Goal: Book appointment/travel/reservation

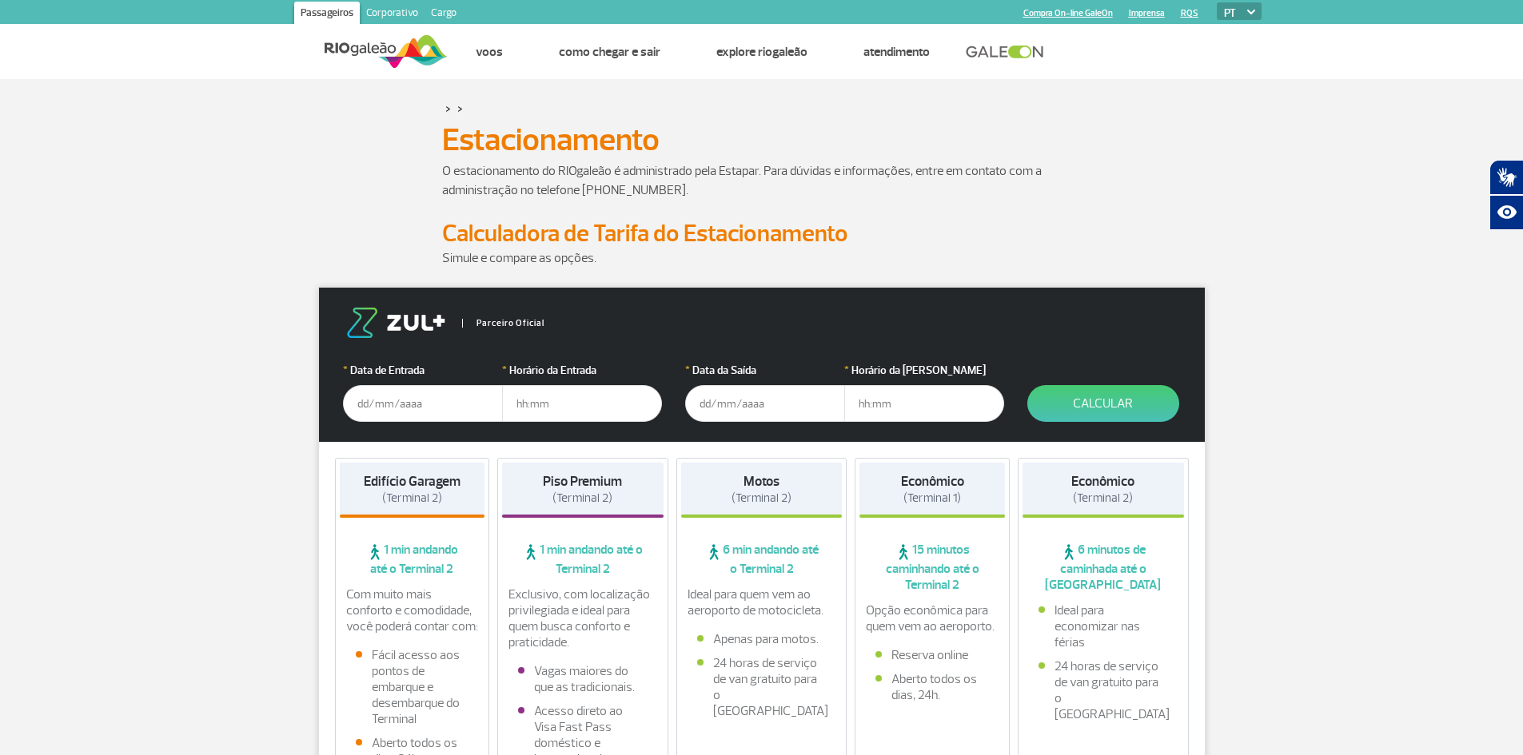
click at [372, 405] on input "text" at bounding box center [423, 403] width 160 height 37
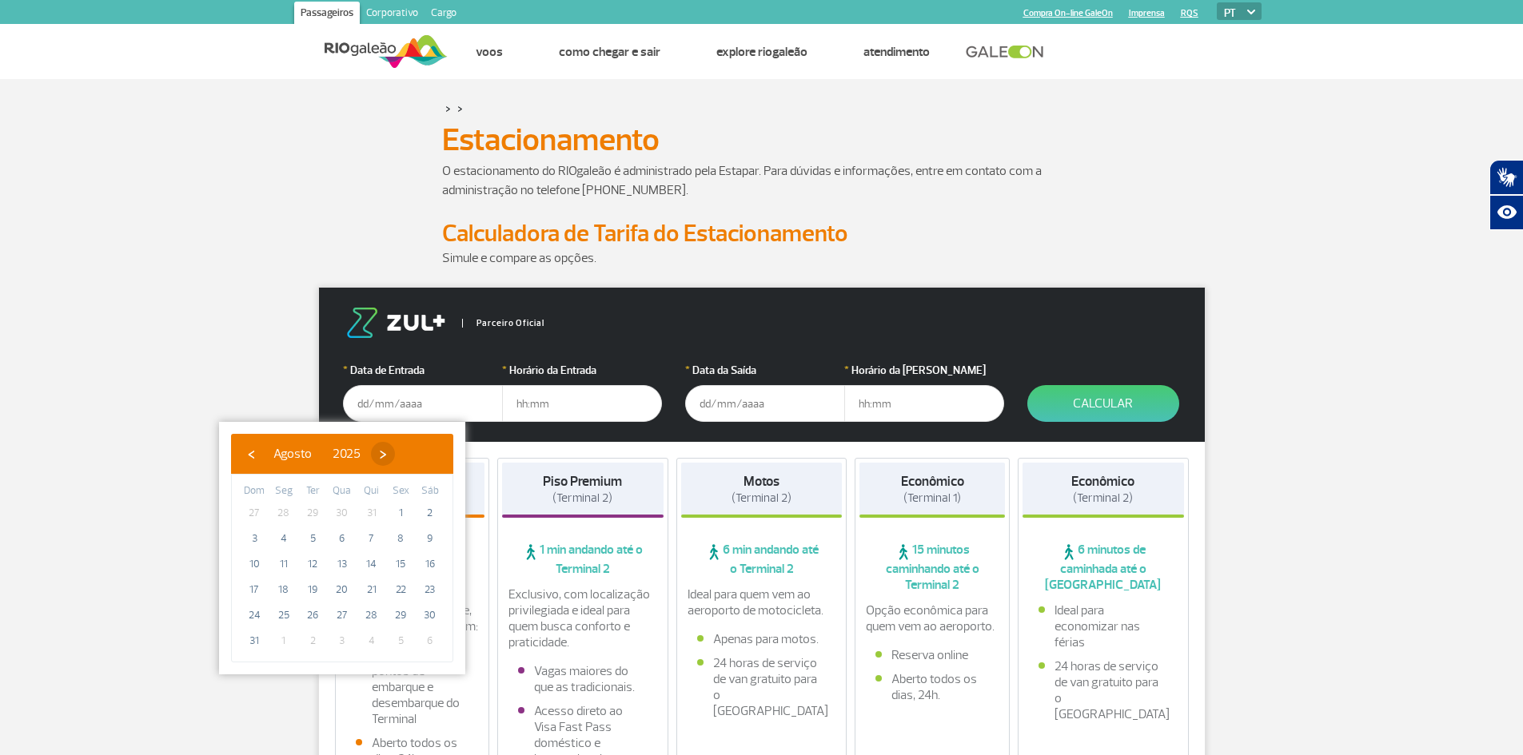
click at [395, 453] on span "›" at bounding box center [383, 454] width 24 height 24
click at [409, 453] on span "›" at bounding box center [397, 454] width 24 height 24
click at [400, 453] on span "›" at bounding box center [388, 454] width 24 height 24
click at [412, 453] on span "›" at bounding box center [400, 454] width 24 height 24
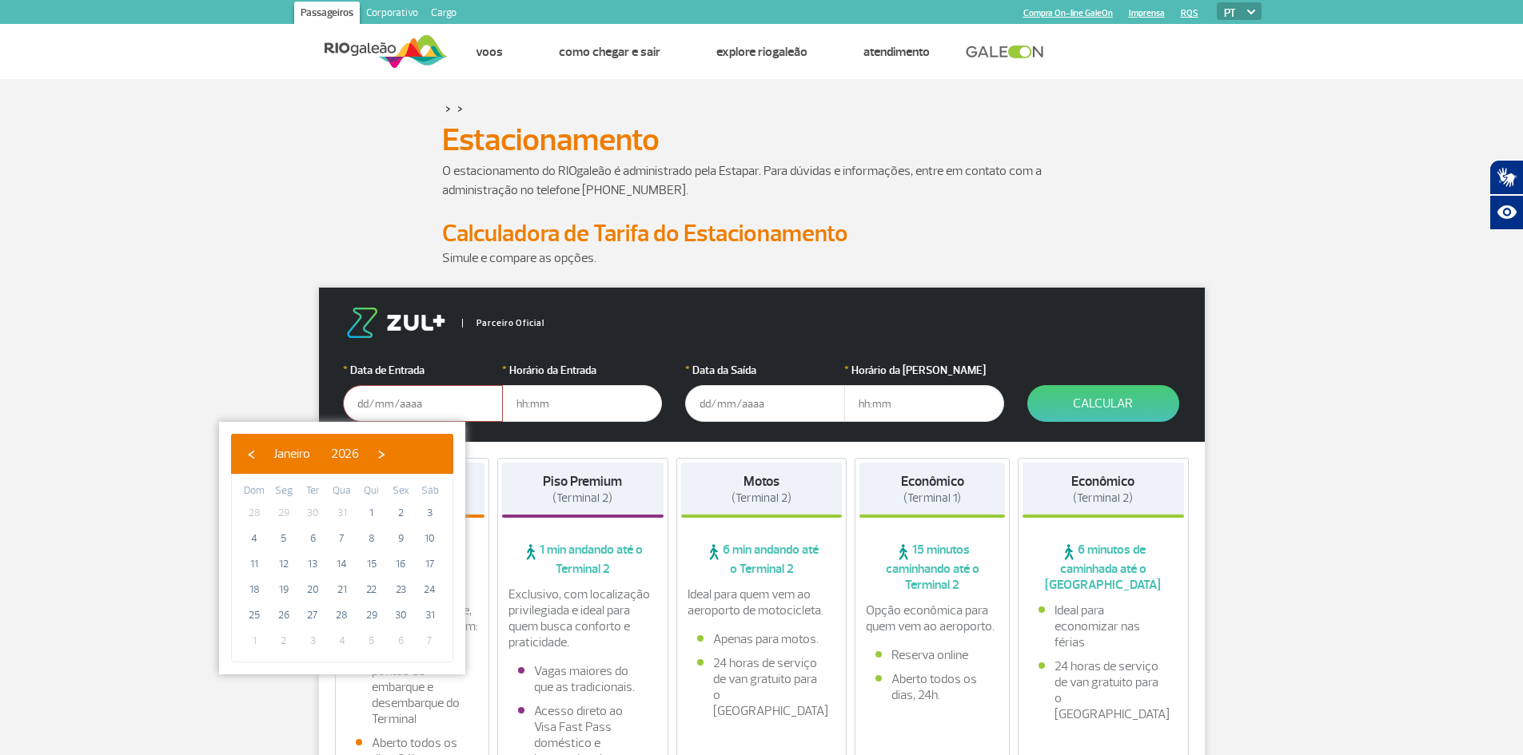
click at [393, 453] on span "›" at bounding box center [381, 454] width 24 height 24
click at [370, 539] on span "12" at bounding box center [372, 539] width 26 height 26
type input "[DATE]"
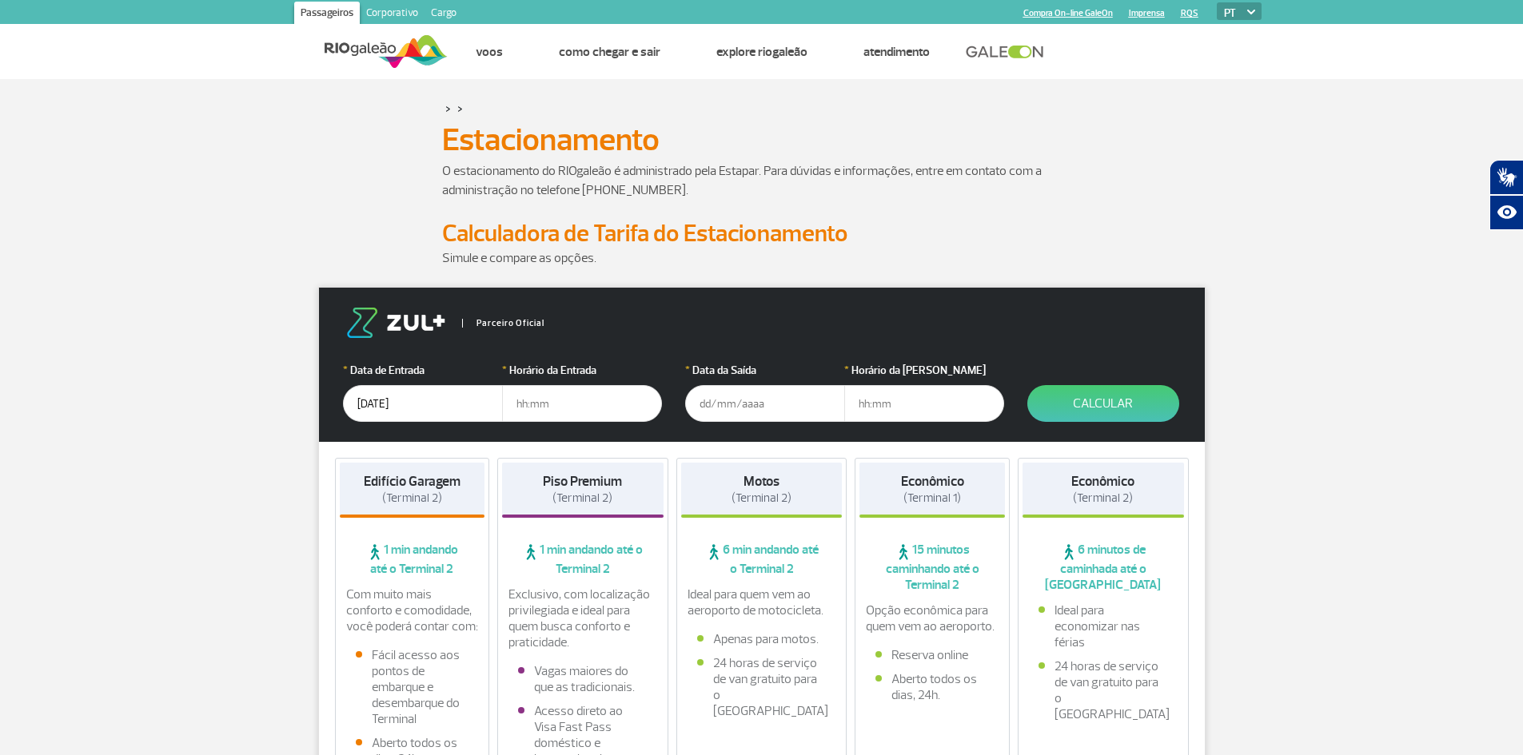
click at [573, 404] on input "text" at bounding box center [582, 403] width 160 height 37
type input "8"
type input "08:00"
click at [720, 404] on input "text" at bounding box center [765, 403] width 160 height 37
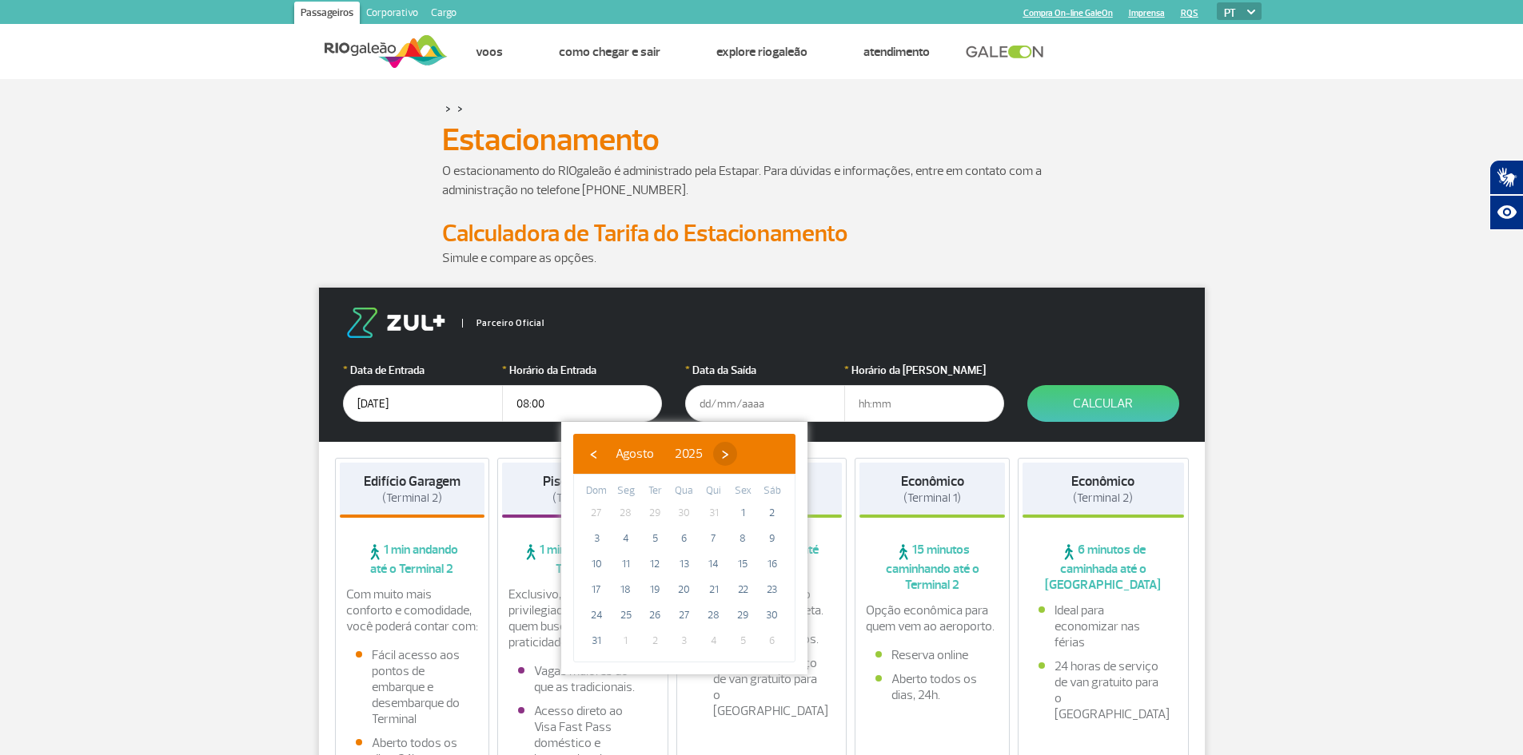
click at [737, 456] on span "›" at bounding box center [725, 454] width 24 height 24
click at [751, 456] on span "›" at bounding box center [739, 454] width 24 height 24
click at [742, 456] on span "›" at bounding box center [730, 454] width 24 height 24
click at [754, 456] on span "›" at bounding box center [742, 454] width 24 height 24
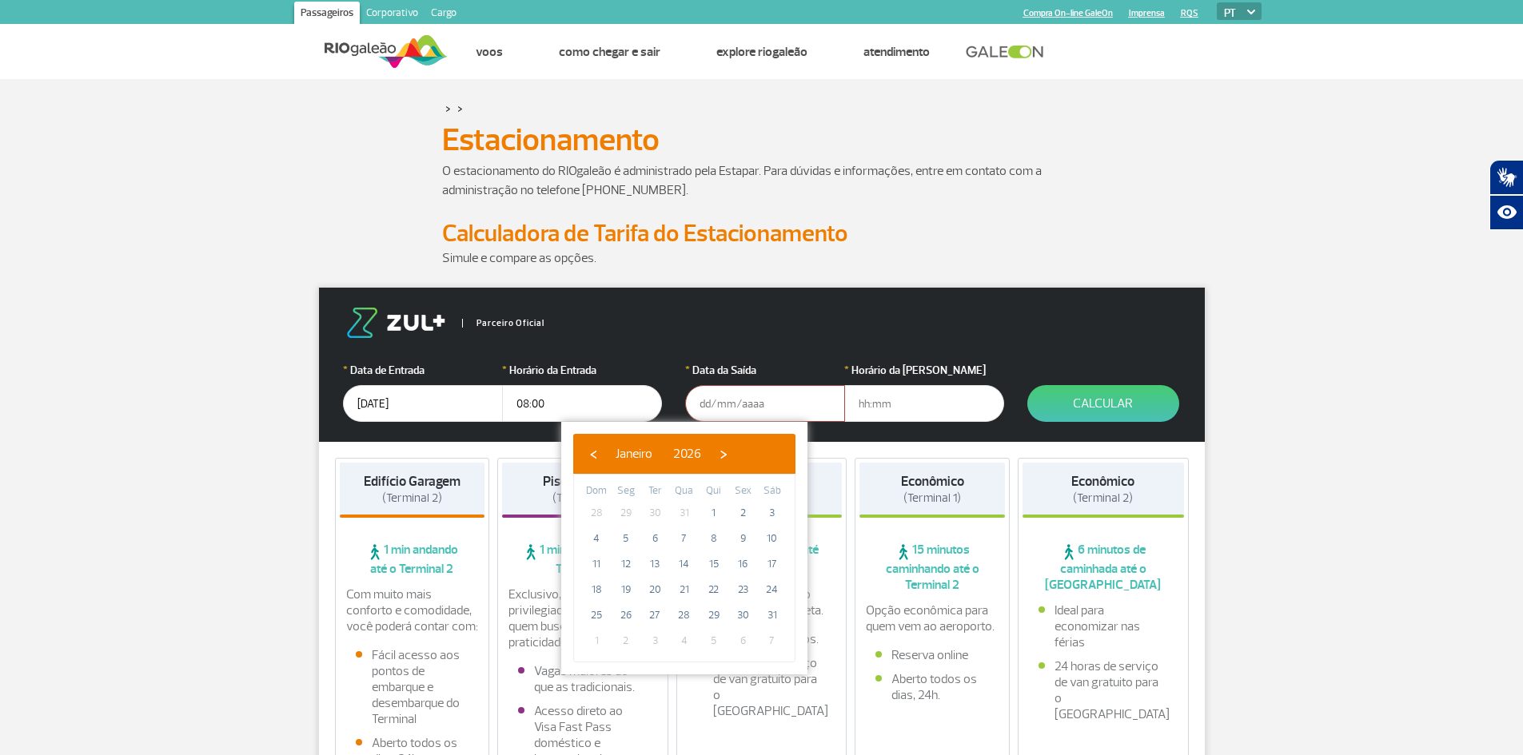
click at [735, 456] on span "›" at bounding box center [723, 454] width 24 height 24
click at [599, 564] on span "15" at bounding box center [596, 565] width 26 height 26
type input "[DATE]"
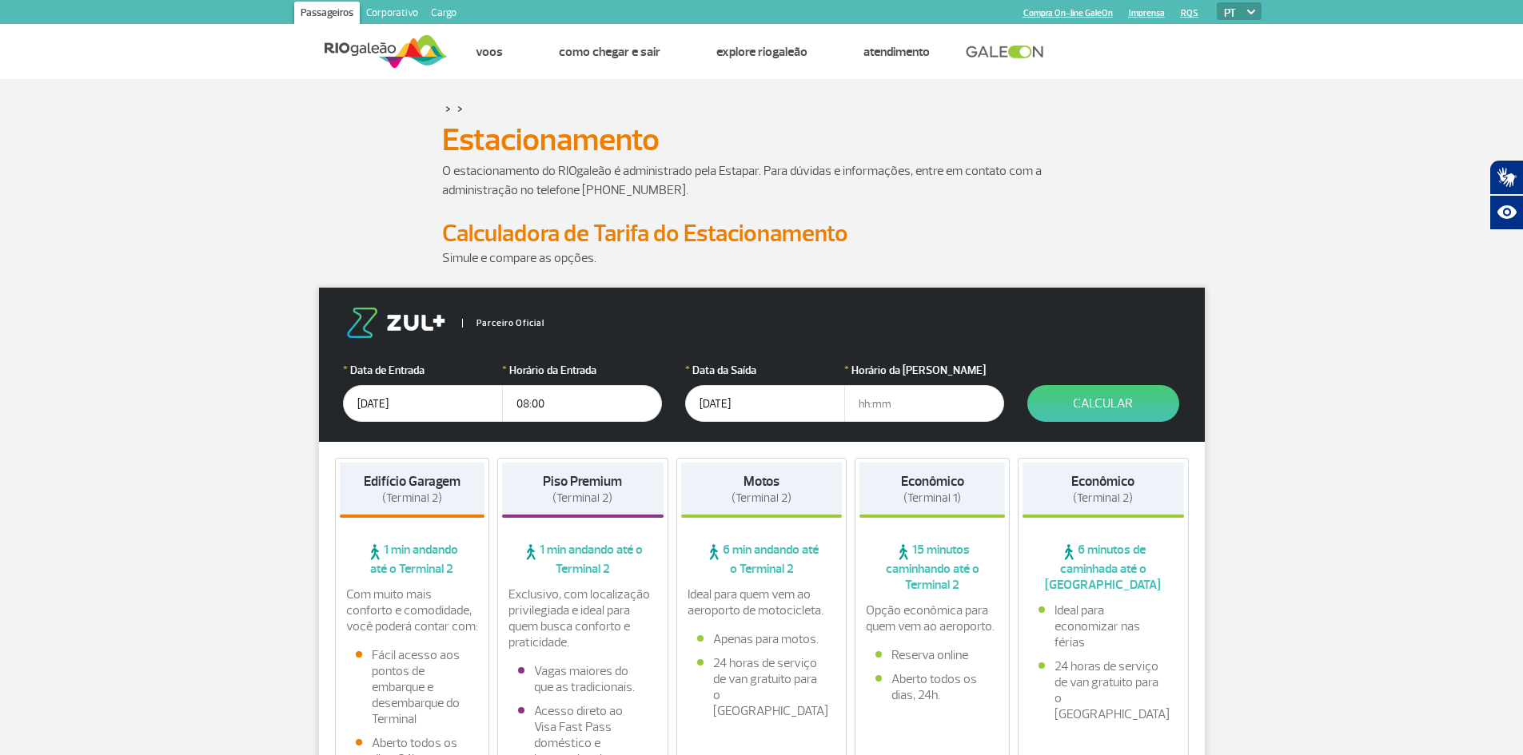
click at [906, 411] on input "text" at bounding box center [924, 403] width 160 height 37
type input "22:00"
click at [1131, 405] on button "Calcular" at bounding box center [1103, 403] width 152 height 37
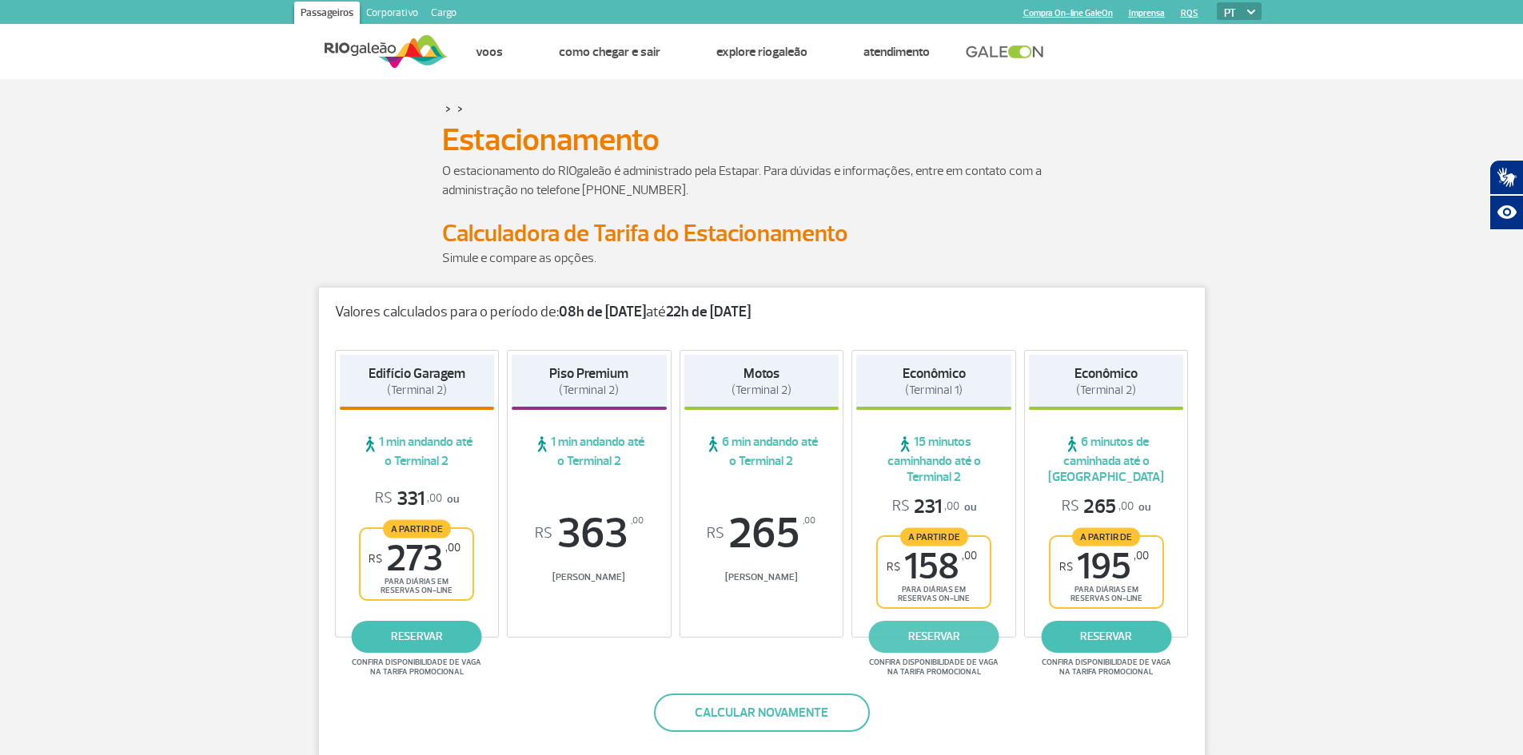
click at [927, 639] on link "reservar" at bounding box center [934, 637] width 130 height 32
